Goal: Task Accomplishment & Management: Use online tool/utility

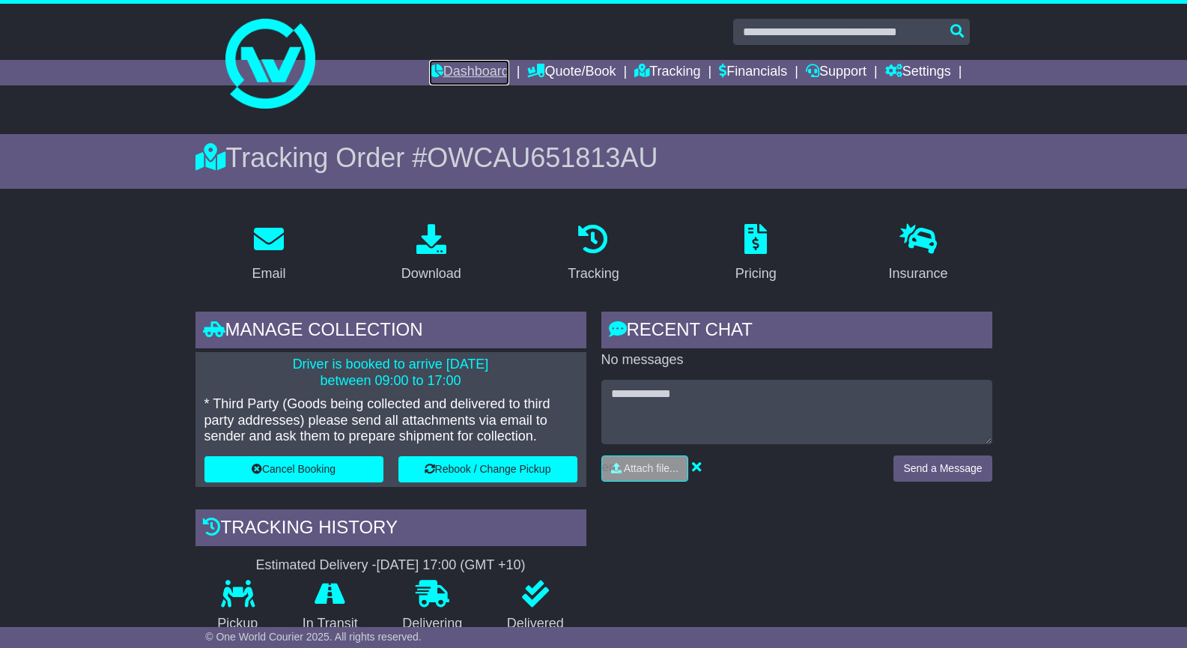
click at [458, 64] on link "Dashboard" at bounding box center [469, 72] width 80 height 25
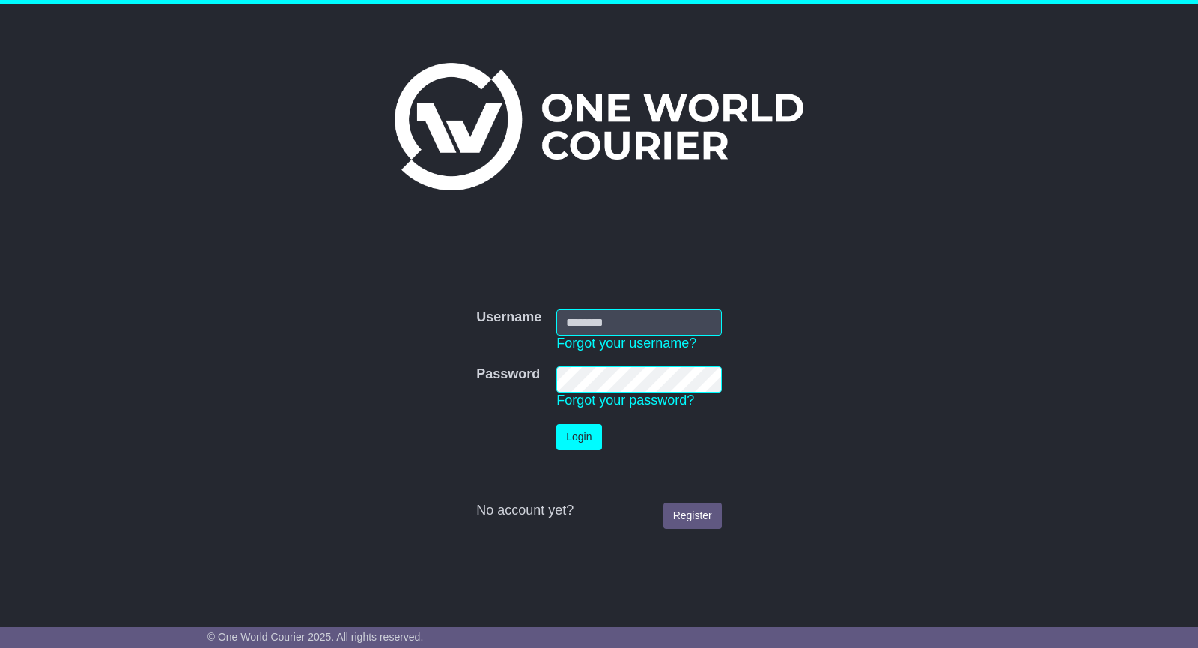
type input "**********"
click at [580, 445] on button "Login" at bounding box center [578, 437] width 45 height 26
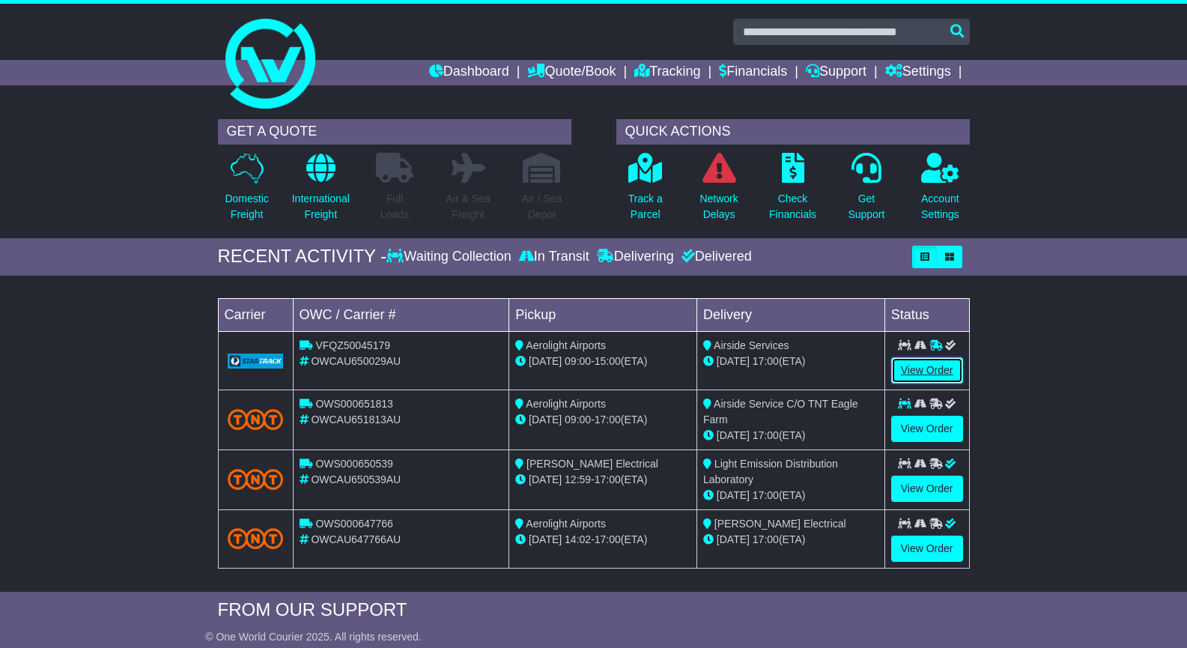
click at [926, 369] on link "View Order" at bounding box center [927, 370] width 72 height 26
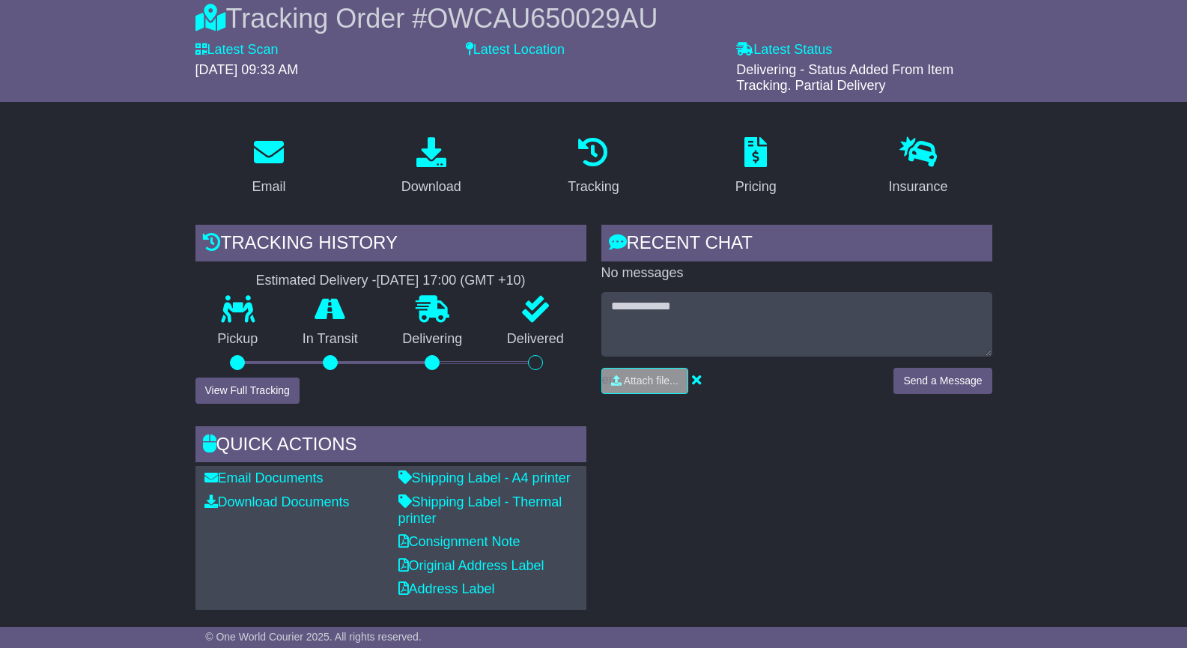
scroll to position [142, 0]
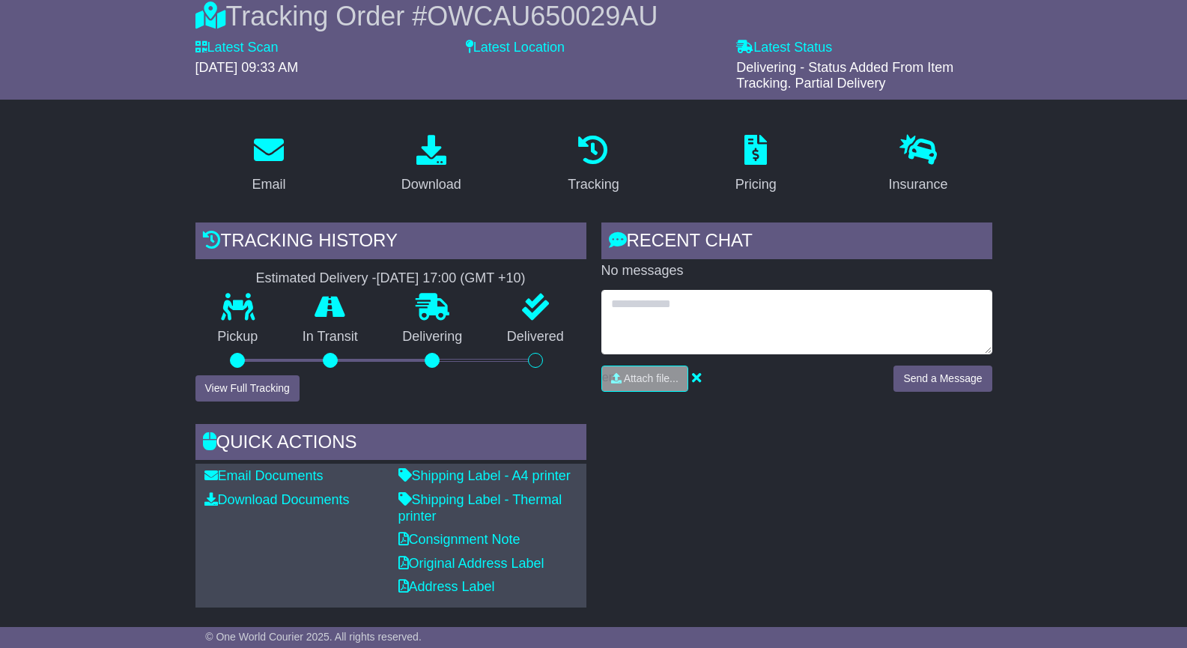
click at [662, 311] on textarea at bounding box center [796, 322] width 391 height 64
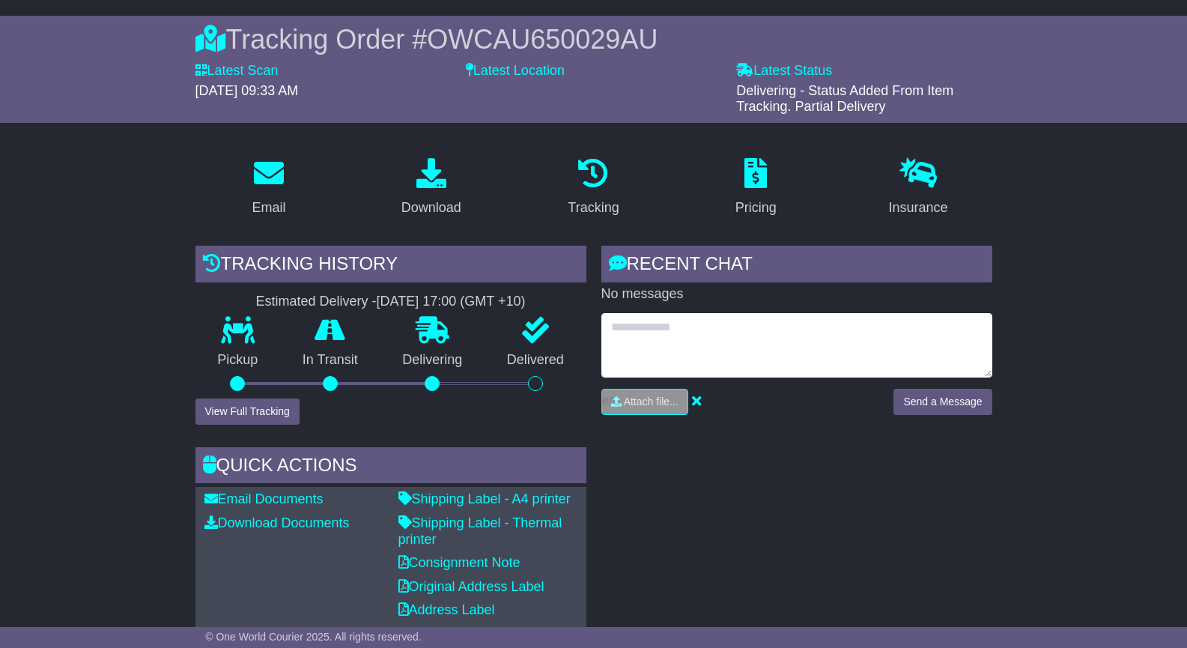
scroll to position [97, 0]
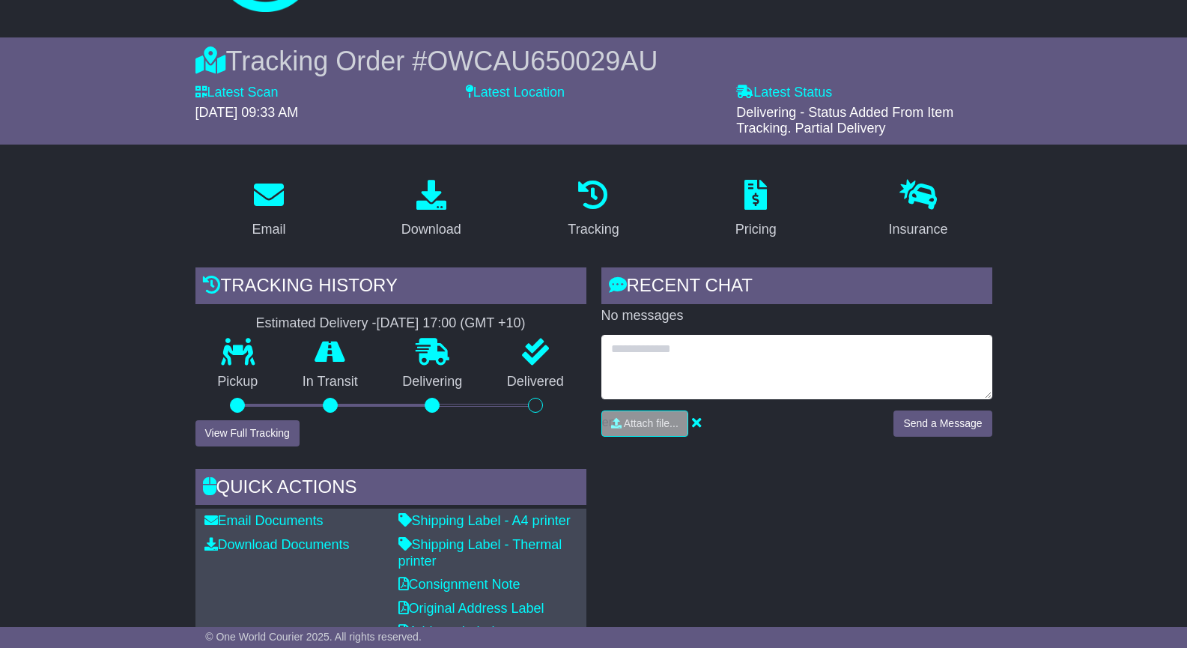
click at [608, 358] on textarea at bounding box center [796, 367] width 391 height 64
click at [666, 356] on textarea at bounding box center [796, 367] width 391 height 64
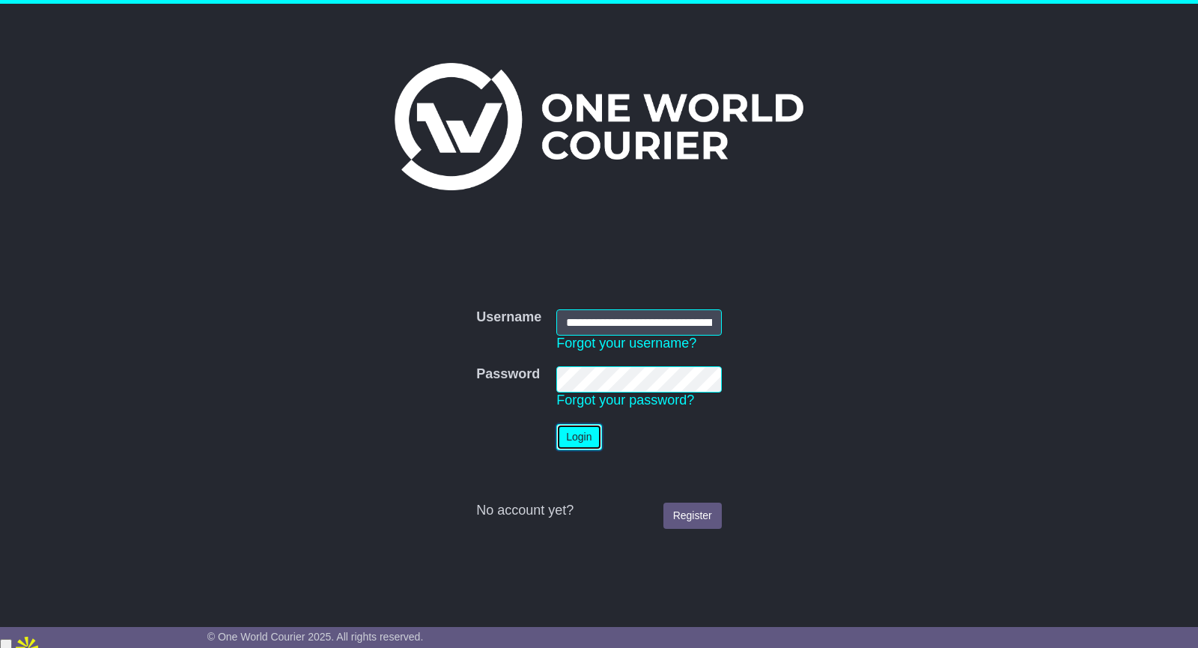
click at [580, 440] on button "Login" at bounding box center [578, 437] width 45 height 26
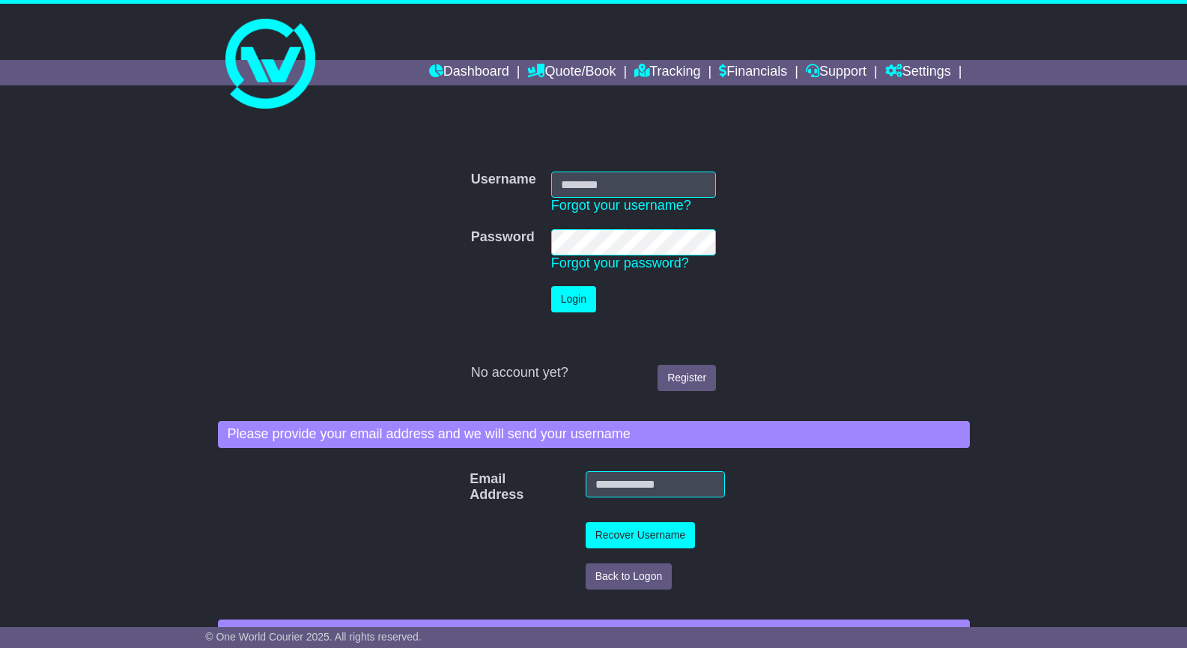
type input "**********"
click at [577, 296] on button "Login" at bounding box center [573, 299] width 45 height 26
